Goal: Task Accomplishment & Management: Manage account settings

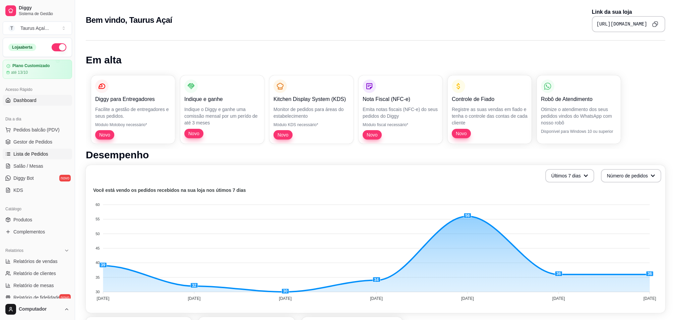
click at [25, 159] on link "Lista de Pedidos" at bounding box center [37, 154] width 69 height 11
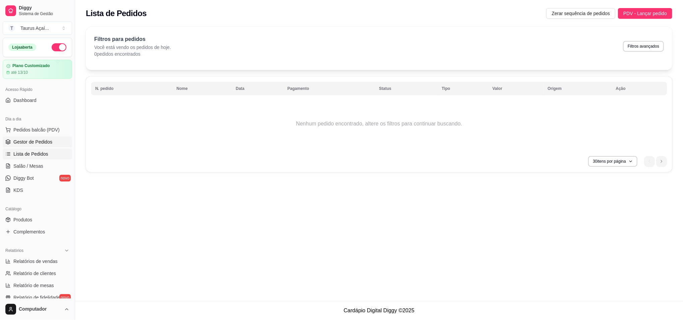
click at [40, 144] on span "Gestor de Pedidos" at bounding box center [32, 141] width 39 height 7
